Goal: Task Accomplishment & Management: Complete application form

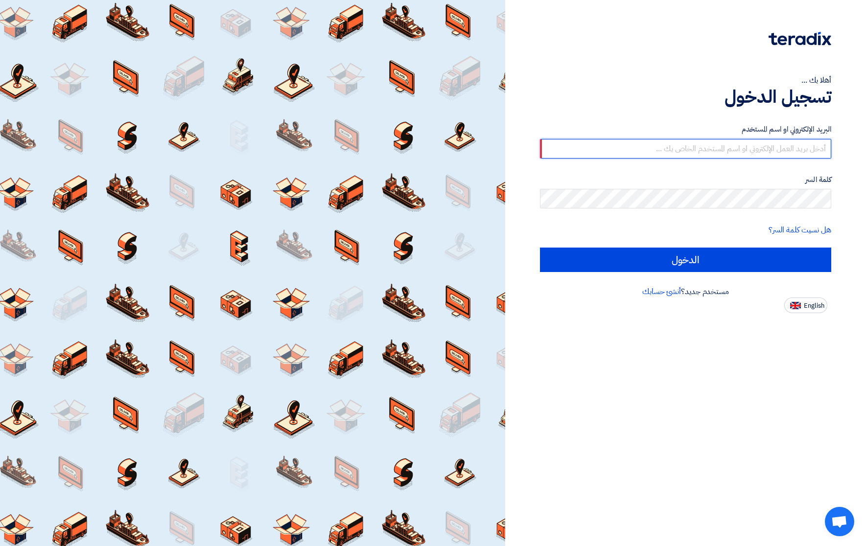
type input "[PERSON_NAME][EMAIL_ADDRESS][DOMAIN_NAME]"
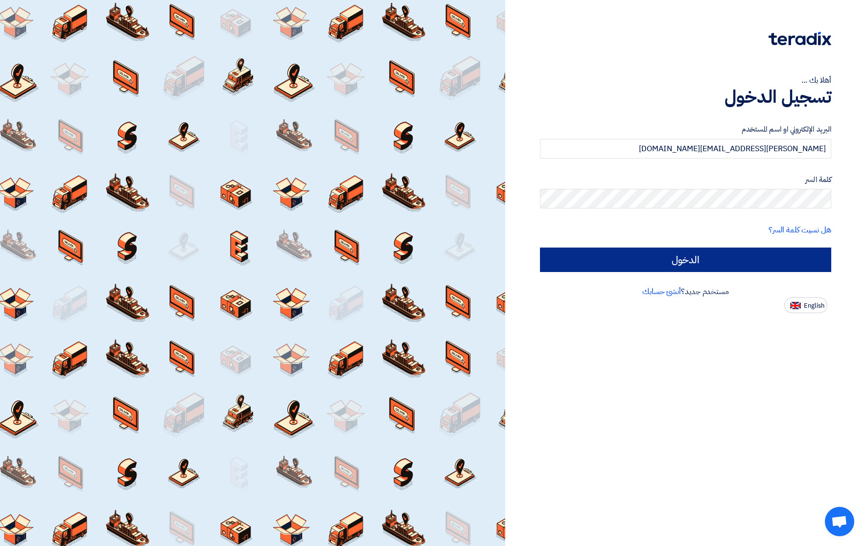
click at [681, 264] on input "الدخول" at bounding box center [685, 260] width 291 height 24
type input "Sign in"
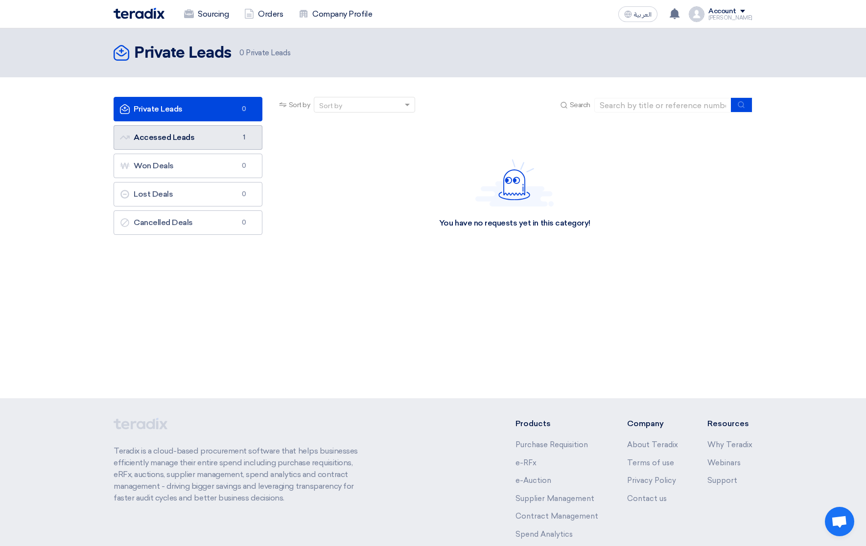
click at [177, 135] on link "Accessed Leads Accessed Leads 1" at bounding box center [188, 137] width 149 height 24
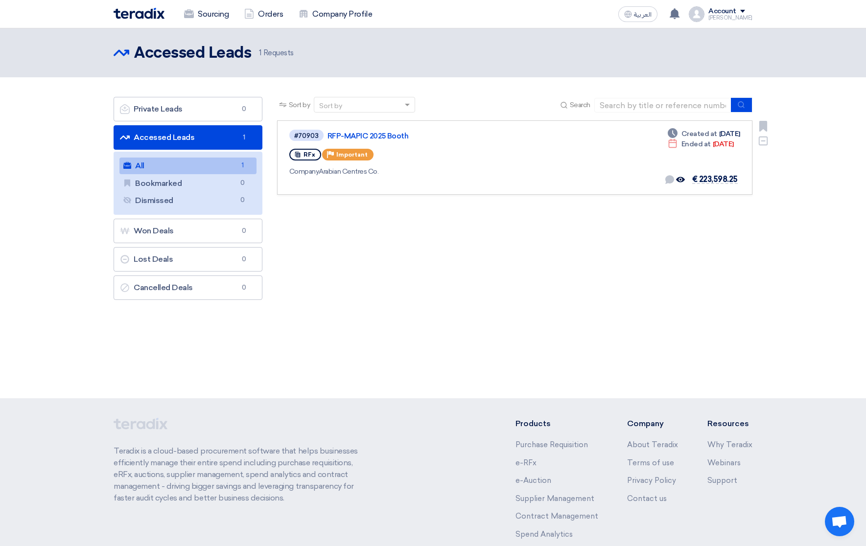
click at [450, 170] on div "Company Arabian Centres Co." at bounding box center [431, 171] width 285 height 10
click at [335, 135] on link "RFP-MAPIC 2025 Booth" at bounding box center [450, 136] width 245 height 9
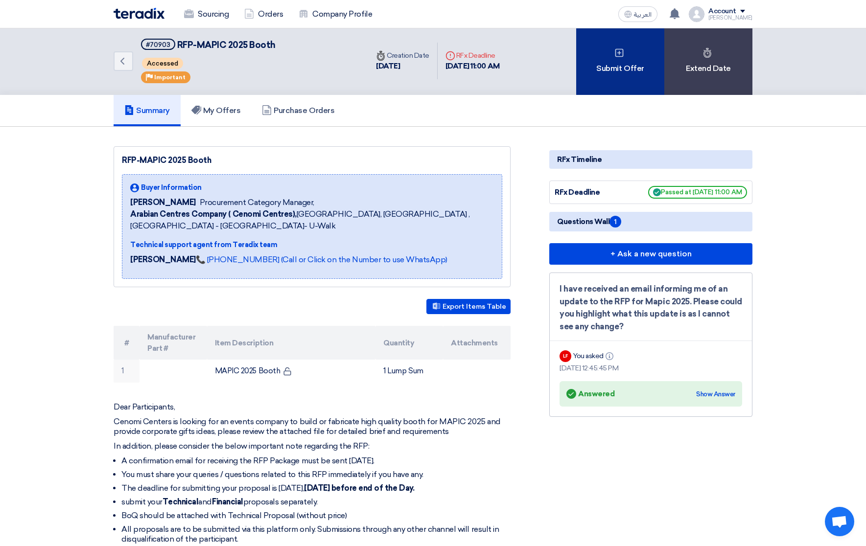
scroll to position [5, 0]
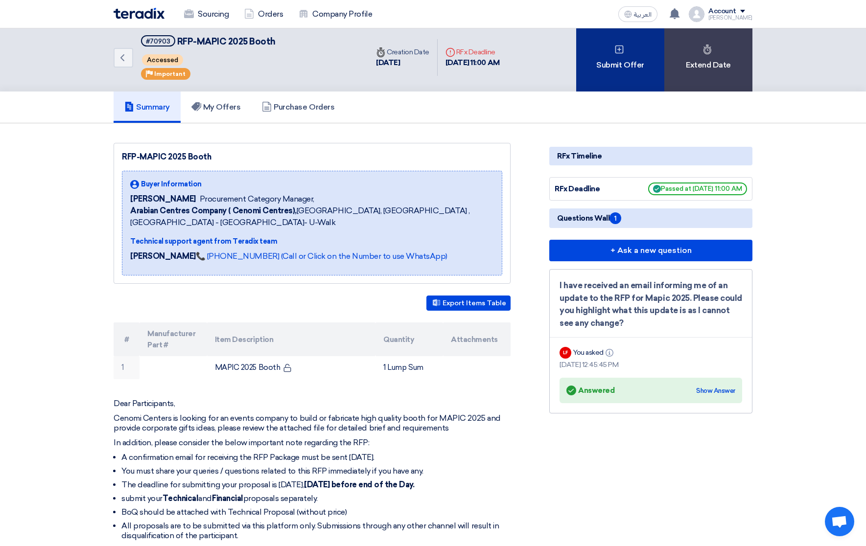
click at [619, 49] on use at bounding box center [619, 49] width 8 height 8
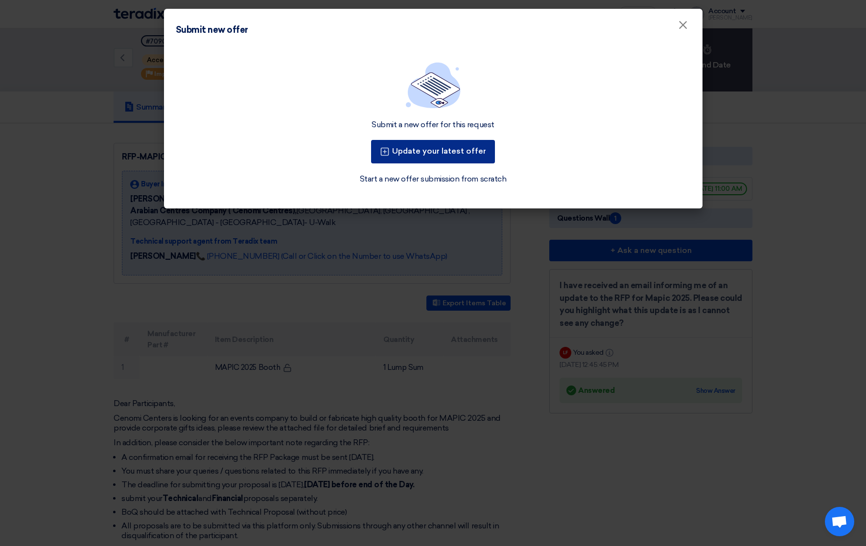
click at [451, 151] on button "Update your latest offer" at bounding box center [433, 152] width 124 height 24
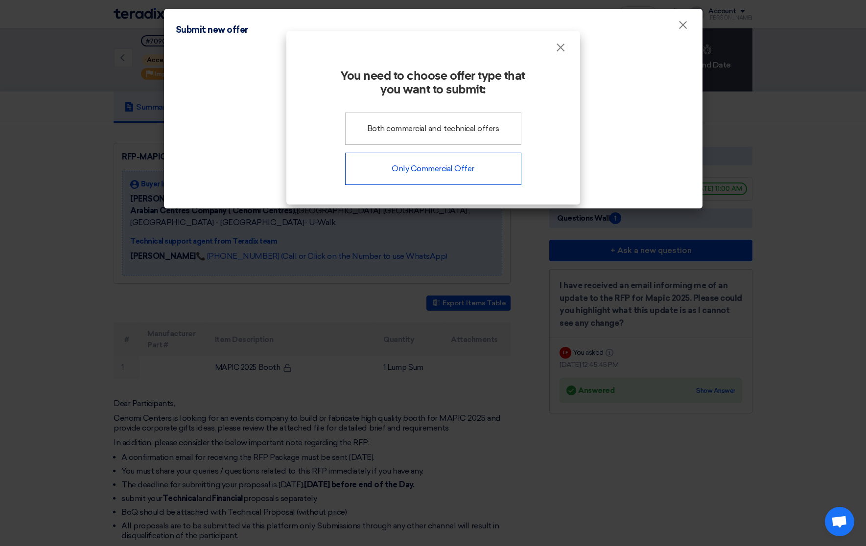
click at [430, 171] on div "Only Commercial Offer" at bounding box center [433, 169] width 176 height 32
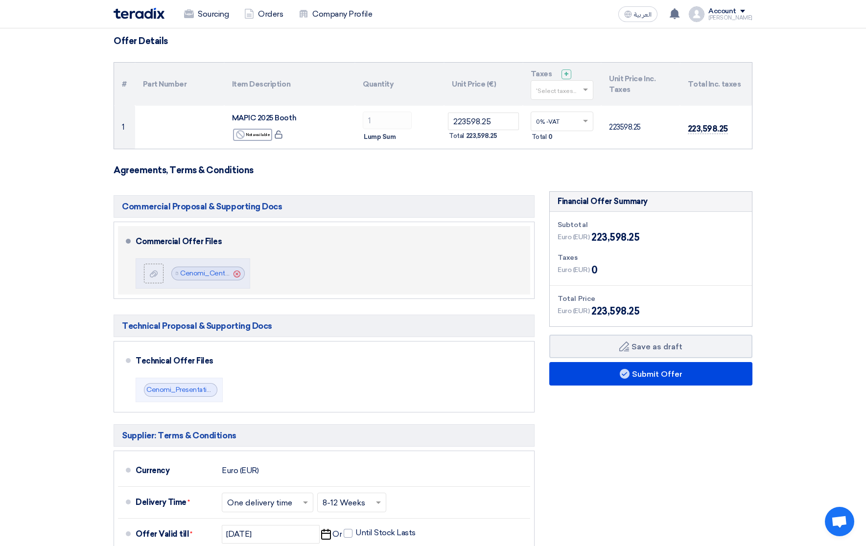
scroll to position [70, 0]
click at [149, 270] on div at bounding box center [154, 274] width 12 height 10
click at [0, 0] on input "file" at bounding box center [0, 0] width 0 height 0
click at [156, 272] on icon at bounding box center [154, 274] width 8 height 8
click at [0, 0] on input "file" at bounding box center [0, 0] width 0 height 0
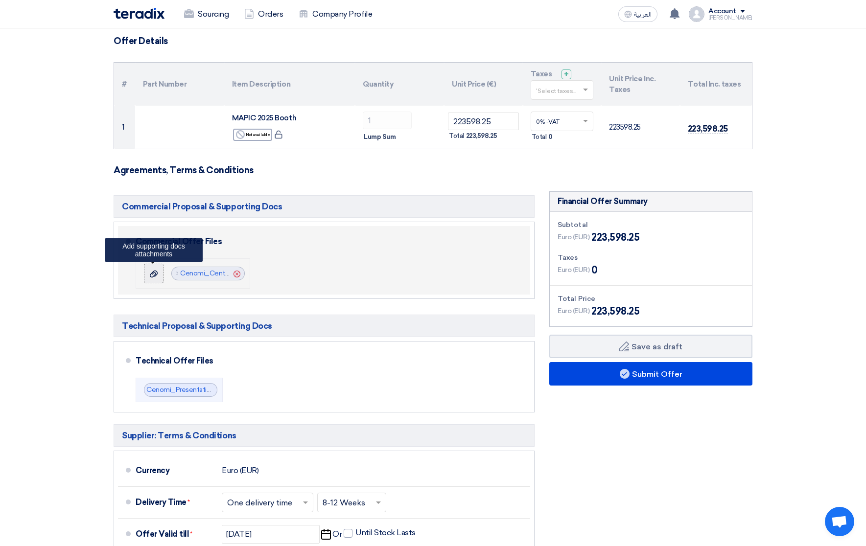
click at [151, 273] on use at bounding box center [154, 273] width 8 height 7
click at [0, 0] on input "file" at bounding box center [0, 0] width 0 height 0
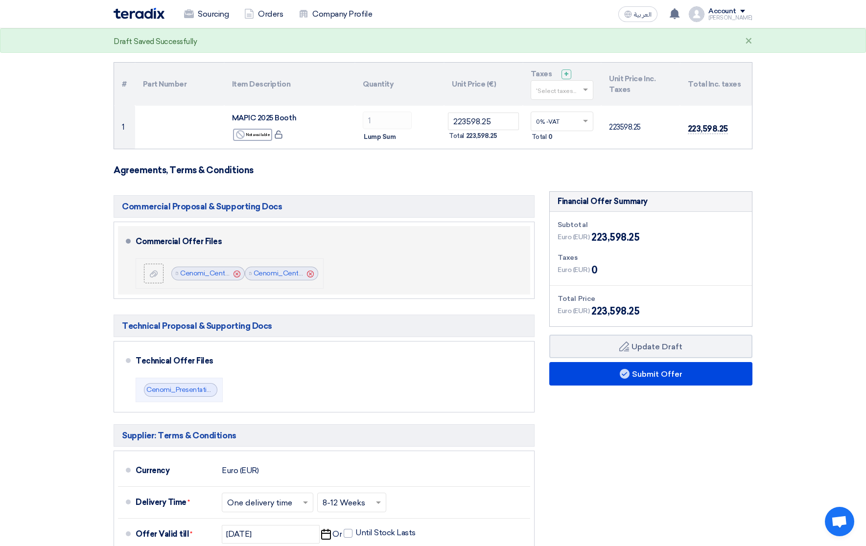
click at [237, 273] on icon "Cancel" at bounding box center [237, 274] width 7 height 7
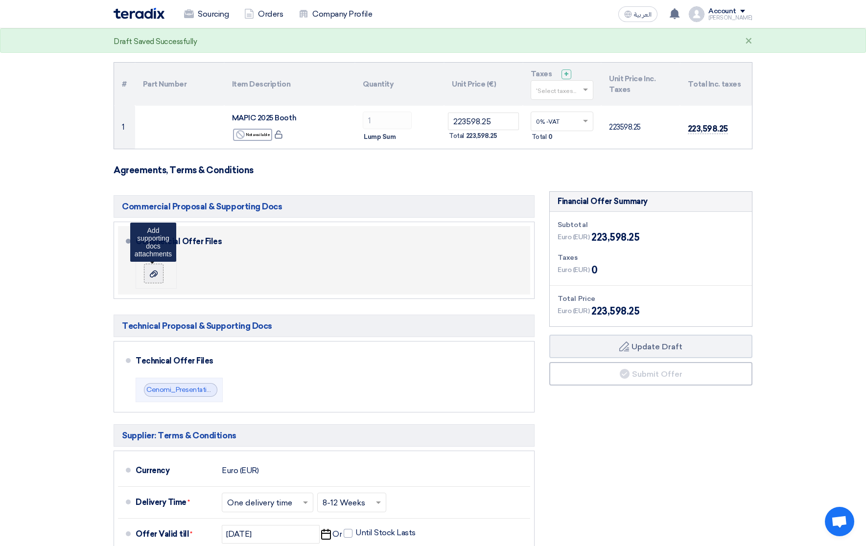
click at [153, 272] on use at bounding box center [154, 273] width 8 height 7
click at [0, 0] on input "file" at bounding box center [0, 0] width 0 height 0
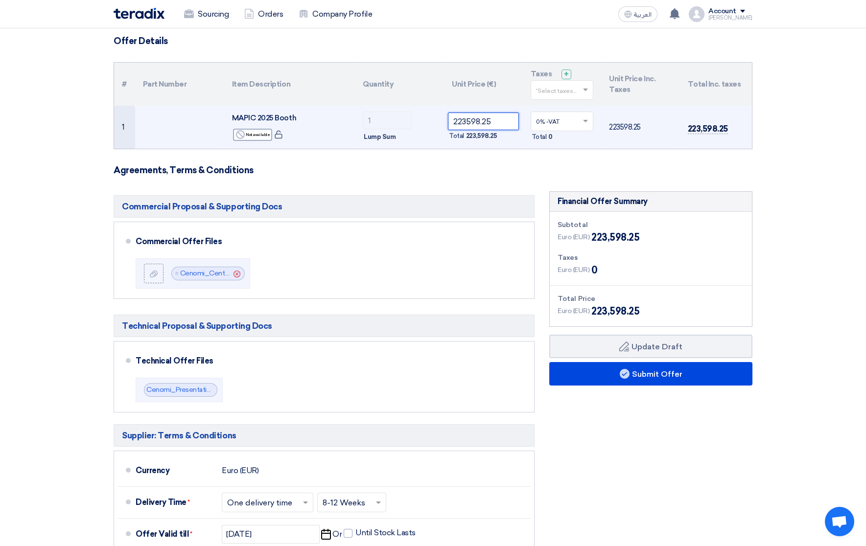
click at [500, 119] on input "223598.25" at bounding box center [483, 122] width 71 height 18
drag, startPoint x: 505, startPoint y: 121, endPoint x: 401, endPoint y: 111, distance: 103.9
click at [401, 111] on tr "1 MAPIC 2025 Booth Reject Not available 1" at bounding box center [433, 127] width 638 height 43
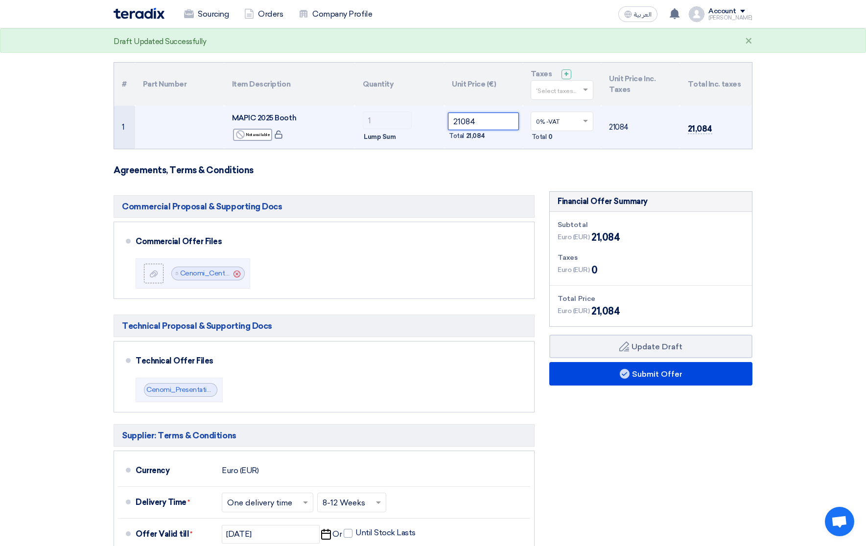
type input "210848"
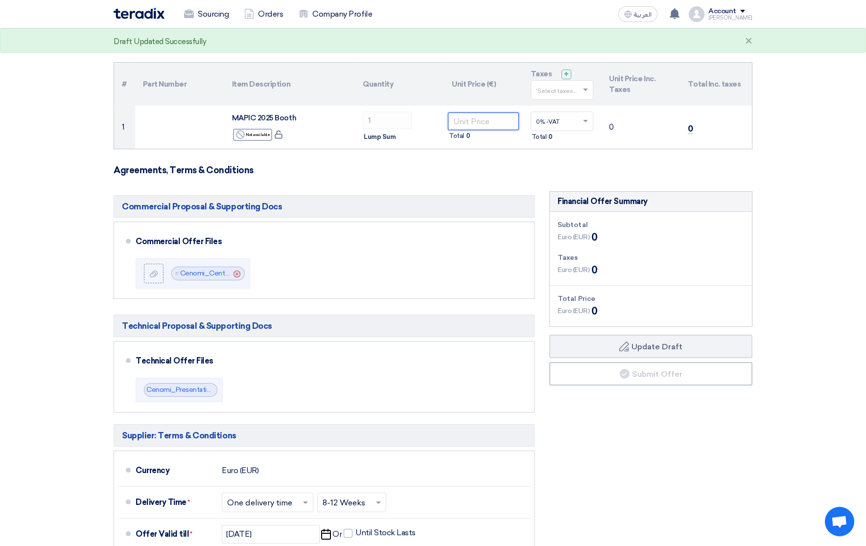
click at [651, 346] on button "Draft Update Draft" at bounding box center [650, 347] width 203 height 24
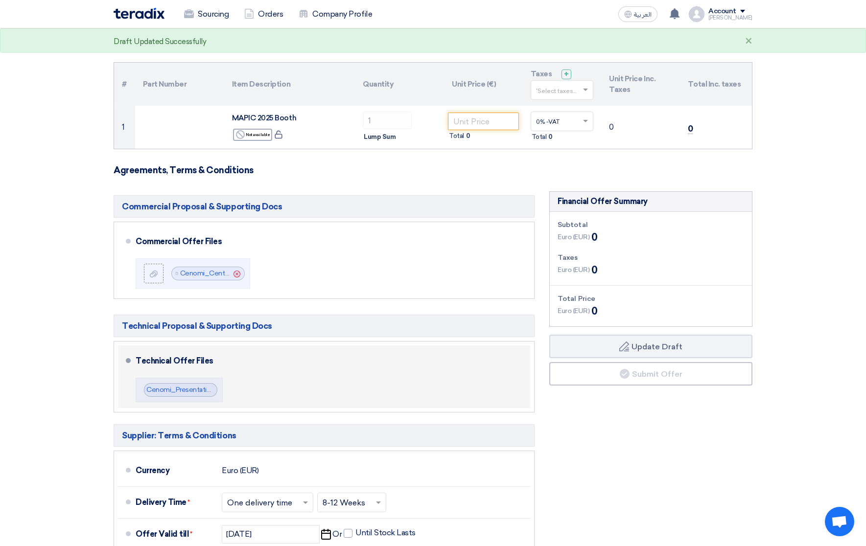
click at [493, 351] on div "Technical Offer Files" at bounding box center [327, 362] width 383 height 24
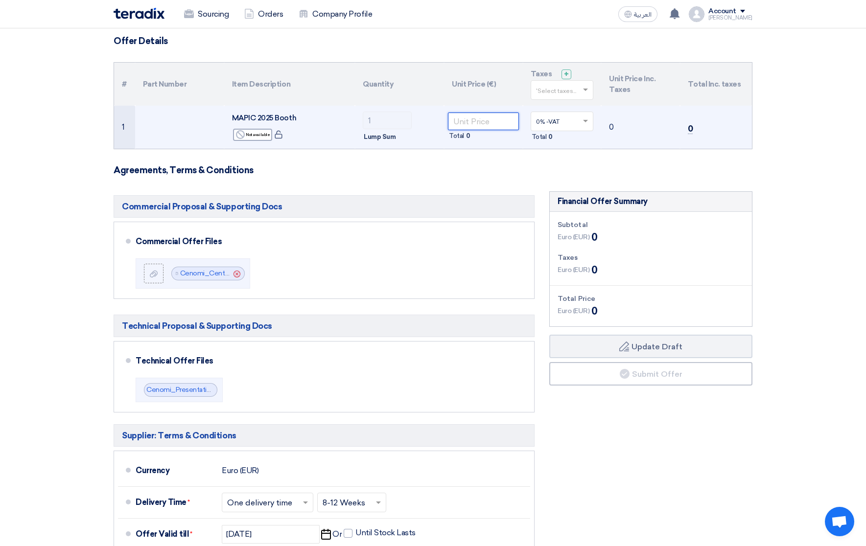
click at [495, 118] on input "number" at bounding box center [483, 122] width 71 height 18
click at [651, 346] on button "Draft Update Draft" at bounding box center [650, 347] width 203 height 24
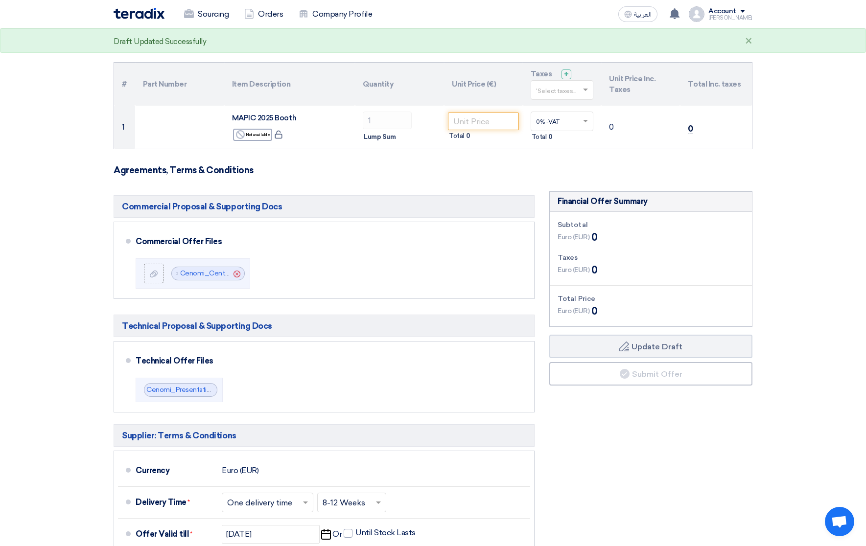
click at [803, 221] on section "Offer Details # Part Number Item Description Quantity Unit Price (€) Taxes + 'S…" at bounding box center [433, 369] width 866 height 707
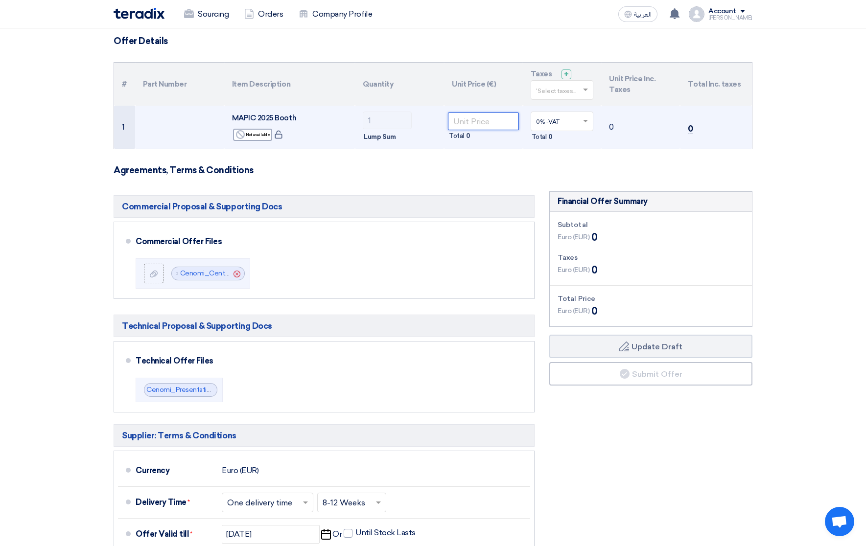
drag, startPoint x: 489, startPoint y: 120, endPoint x: 504, endPoint y: 121, distance: 15.2
click at [491, 120] on input "number" at bounding box center [483, 122] width 71 height 18
drag, startPoint x: 505, startPoint y: 122, endPoint x: 430, endPoint y: 109, distance: 76.5
click at [430, 109] on tr "1 MAPIC 2025 Booth Reject Not available 1" at bounding box center [433, 127] width 638 height 43
click at [465, 121] on input "number" at bounding box center [483, 122] width 71 height 18
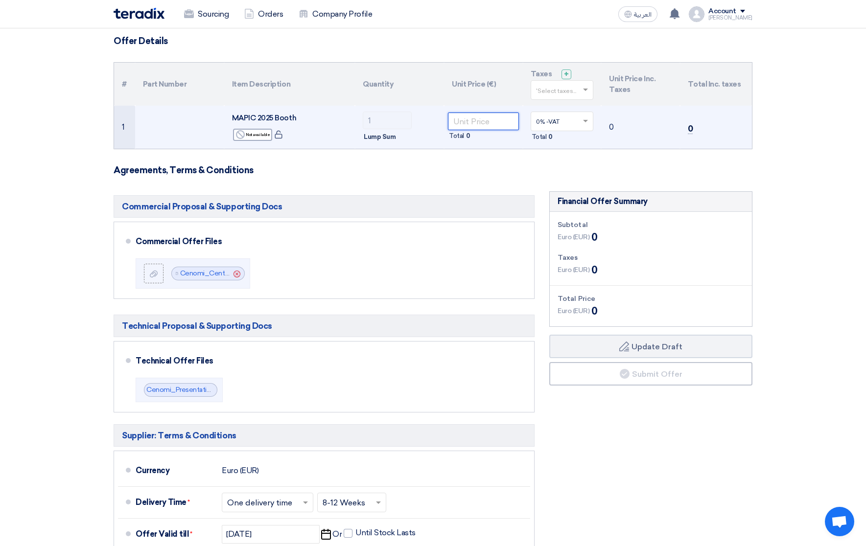
drag, startPoint x: 479, startPoint y: 122, endPoint x: 489, endPoint y: 121, distance: 9.8
click at [479, 122] on input "number" at bounding box center [483, 122] width 71 height 18
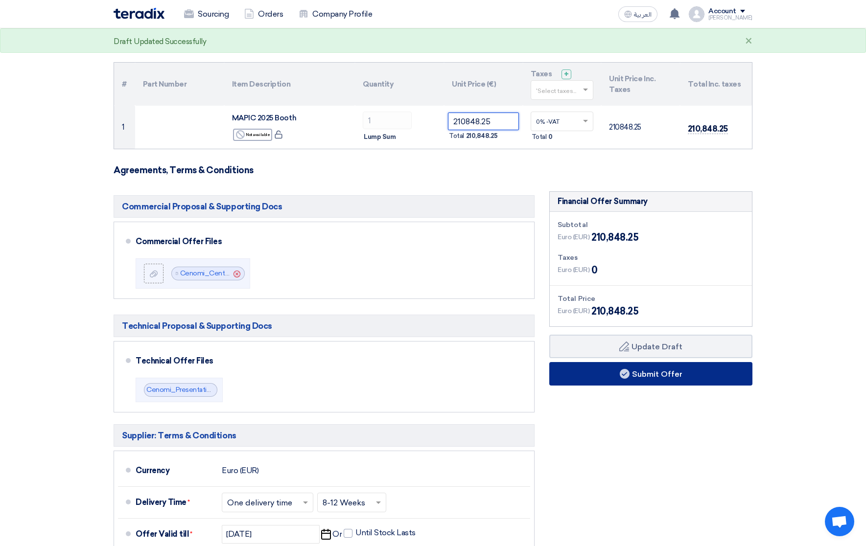
type input "210848.25"
click at [642, 372] on button "Submit Offer" at bounding box center [650, 374] width 203 height 24
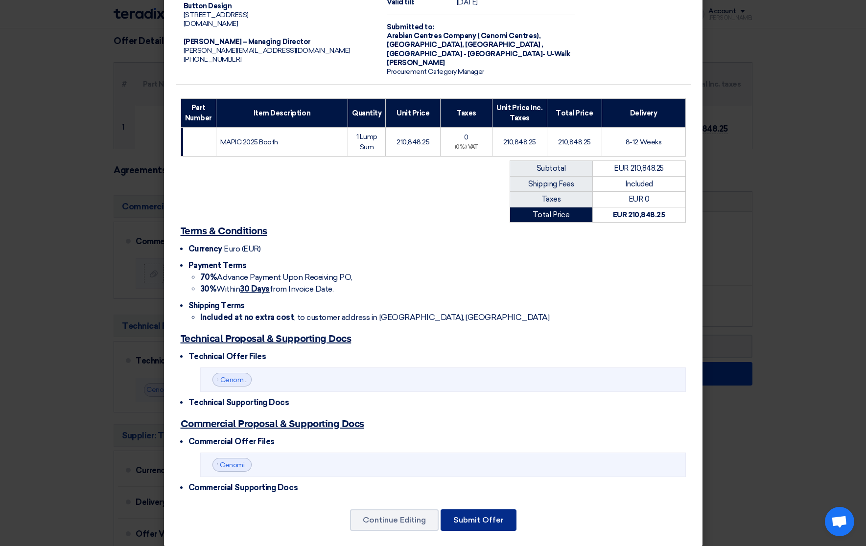
scroll to position [61, 0]
click at [493, 510] on button "Submit Offer" at bounding box center [479, 521] width 76 height 22
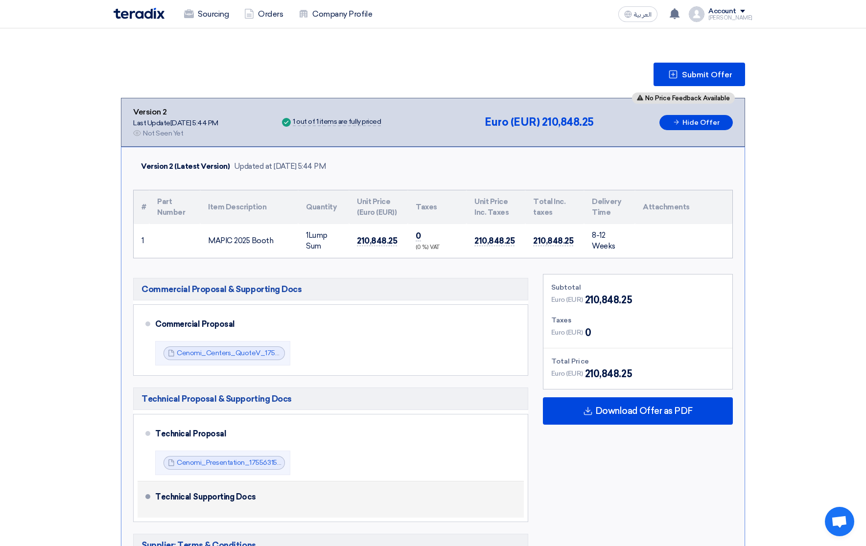
scroll to position [105, 0]
